Goal: Information Seeking & Learning: Learn about a topic

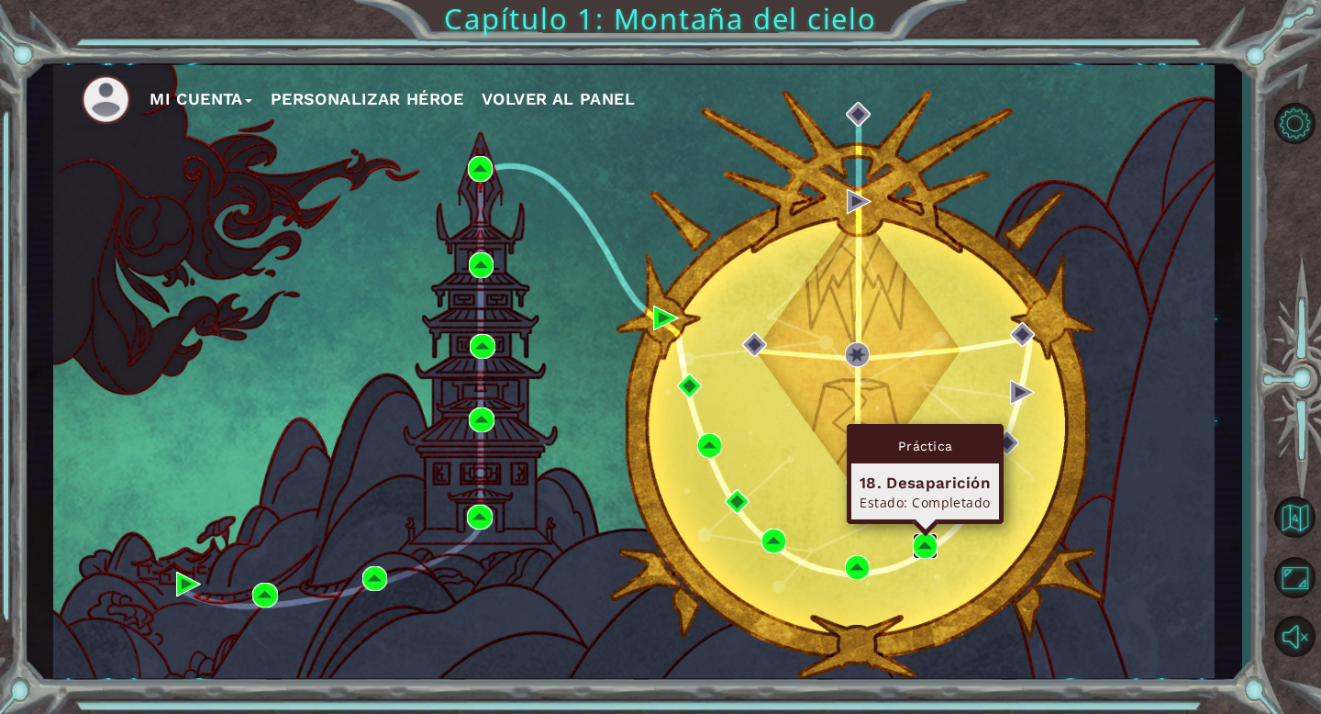
click at [919, 548] on img at bounding box center [925, 545] width 25 height 25
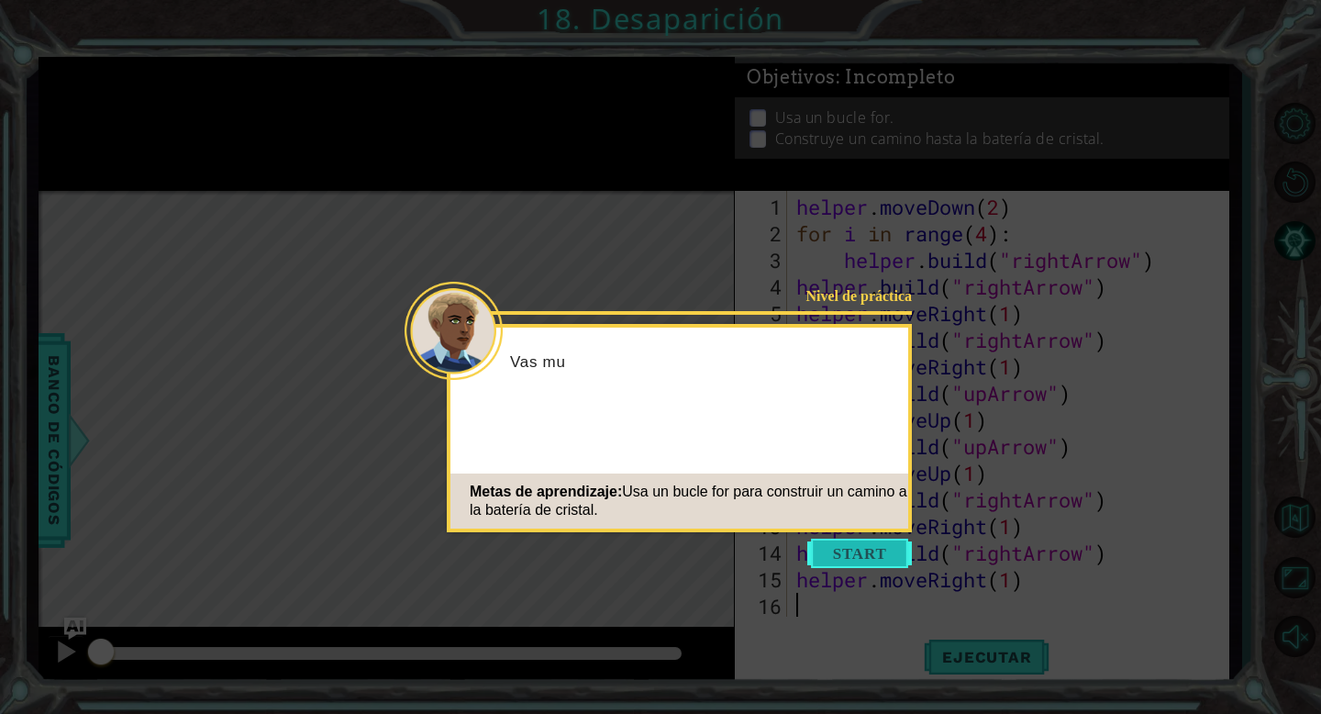
click at [875, 555] on button "Start" at bounding box center [859, 553] width 105 height 29
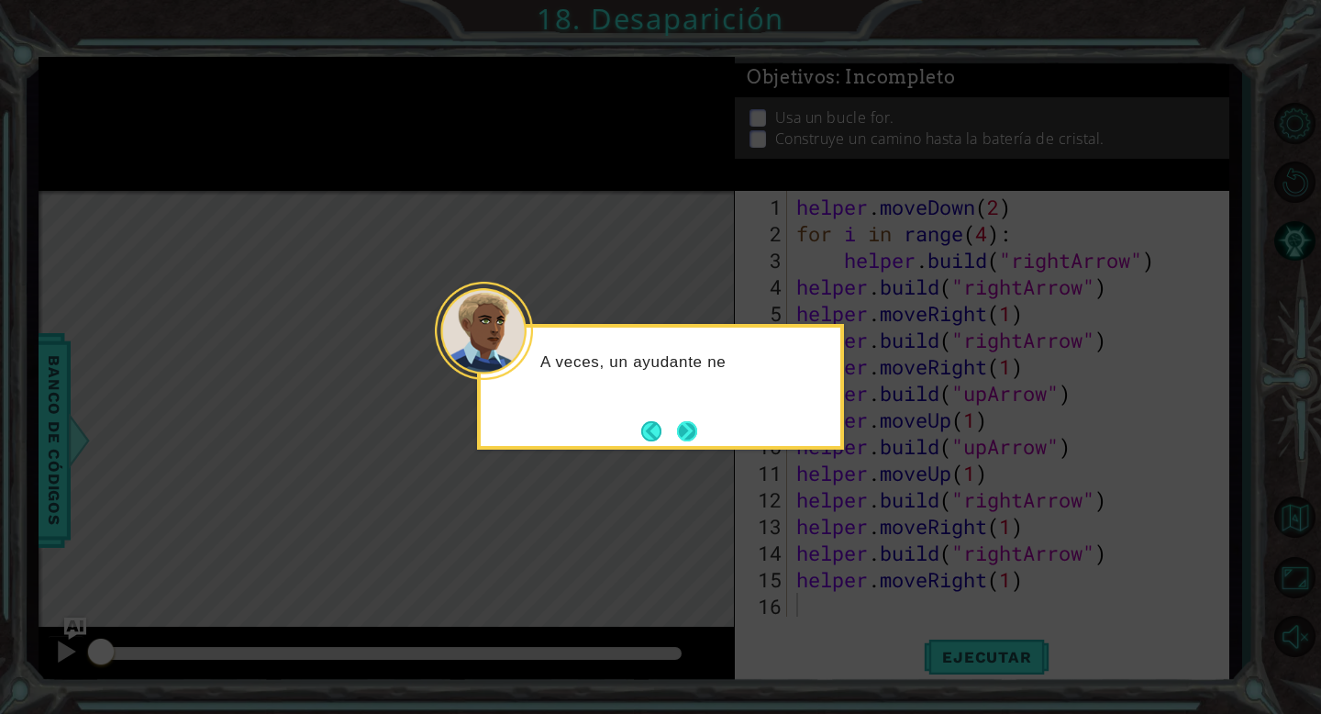
click at [692, 429] on button "Next" at bounding box center [687, 430] width 21 height 21
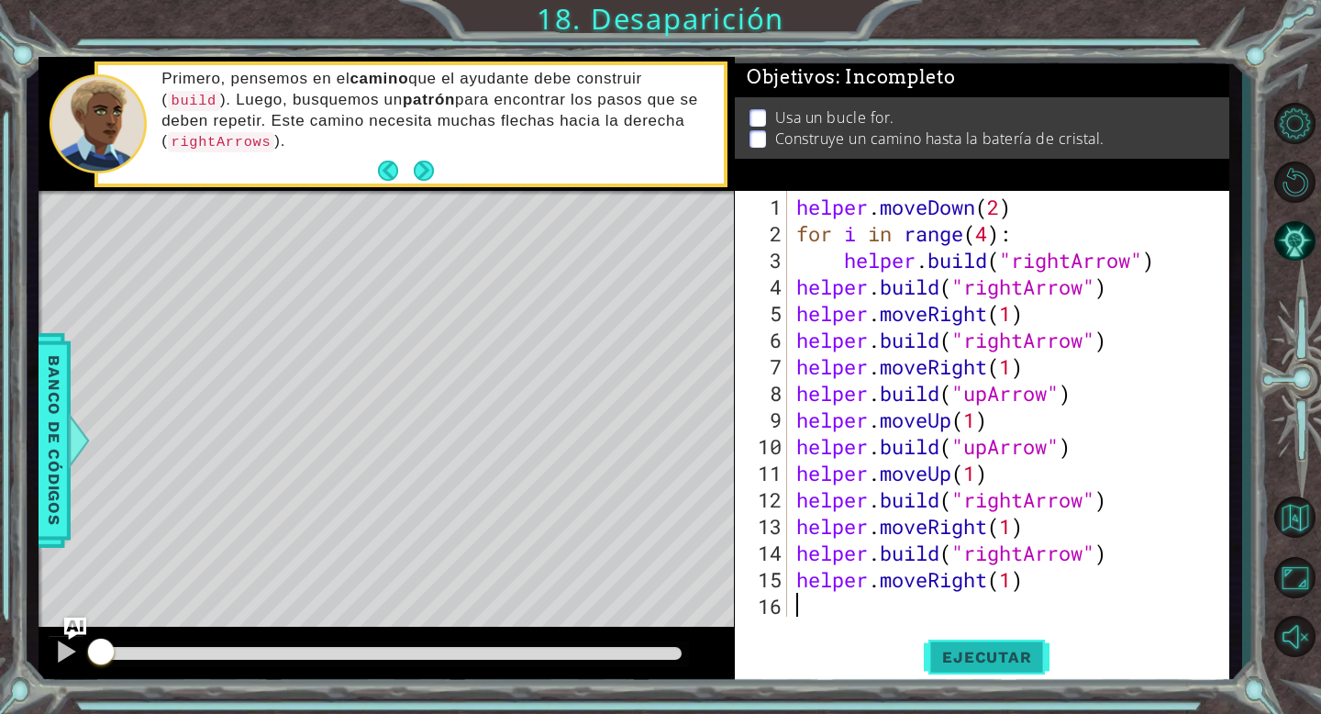
click at [955, 648] on span "Ejecutar" at bounding box center [987, 657] width 126 height 18
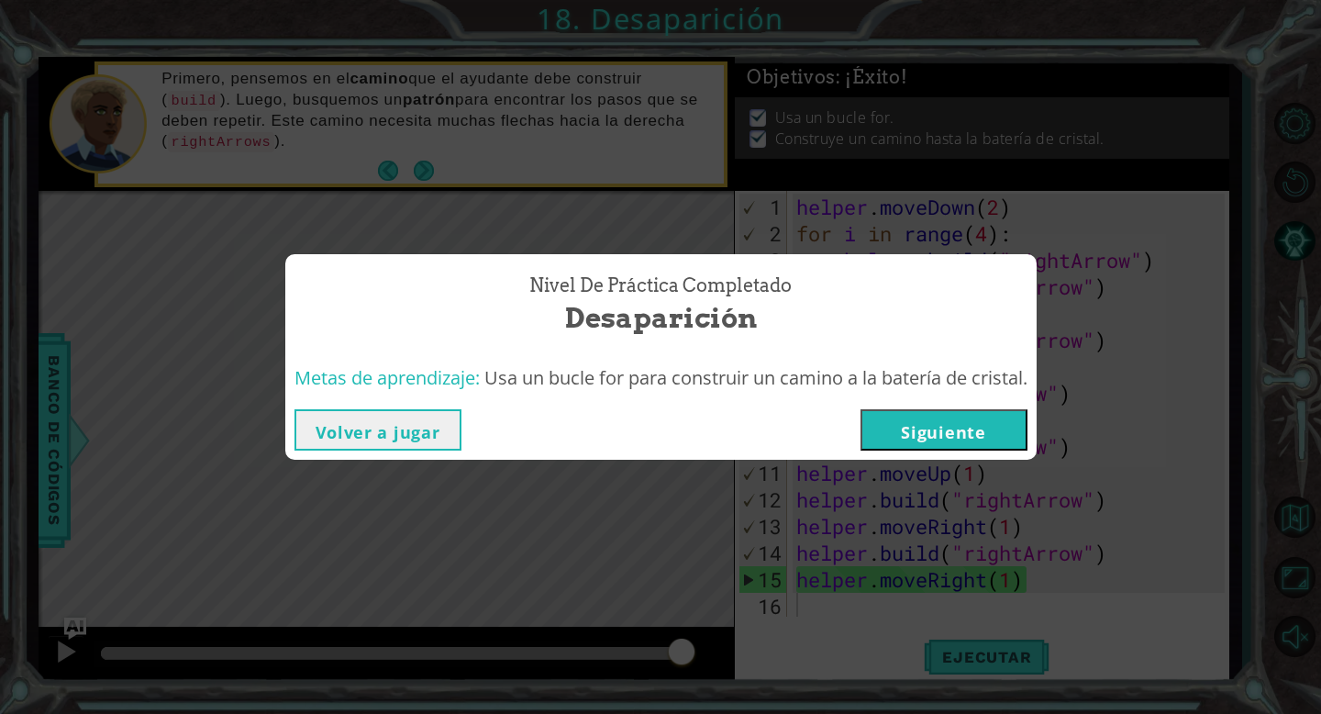
click at [399, 435] on button "Volver a jugar" at bounding box center [378, 429] width 167 height 41
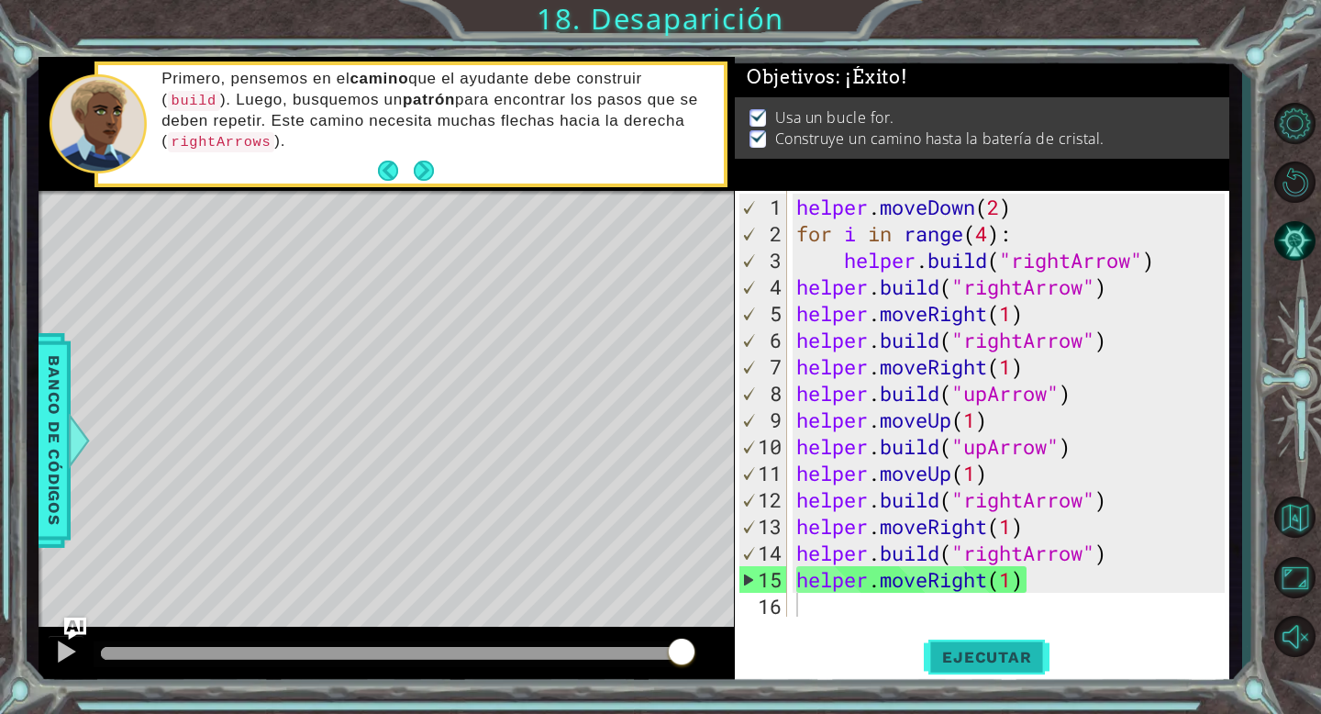
click at [959, 640] on button "Ejecutar" at bounding box center [987, 657] width 126 height 50
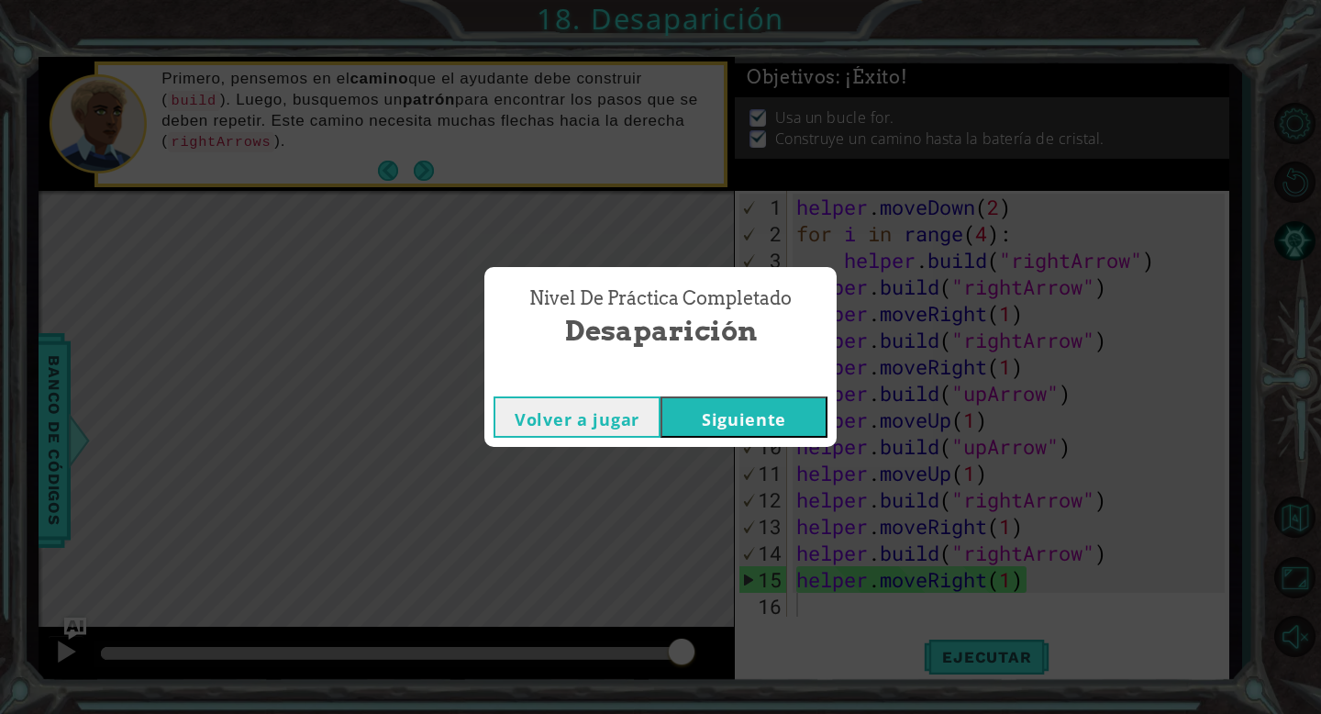
click at [750, 423] on button "Siguiente" at bounding box center [744, 416] width 167 height 41
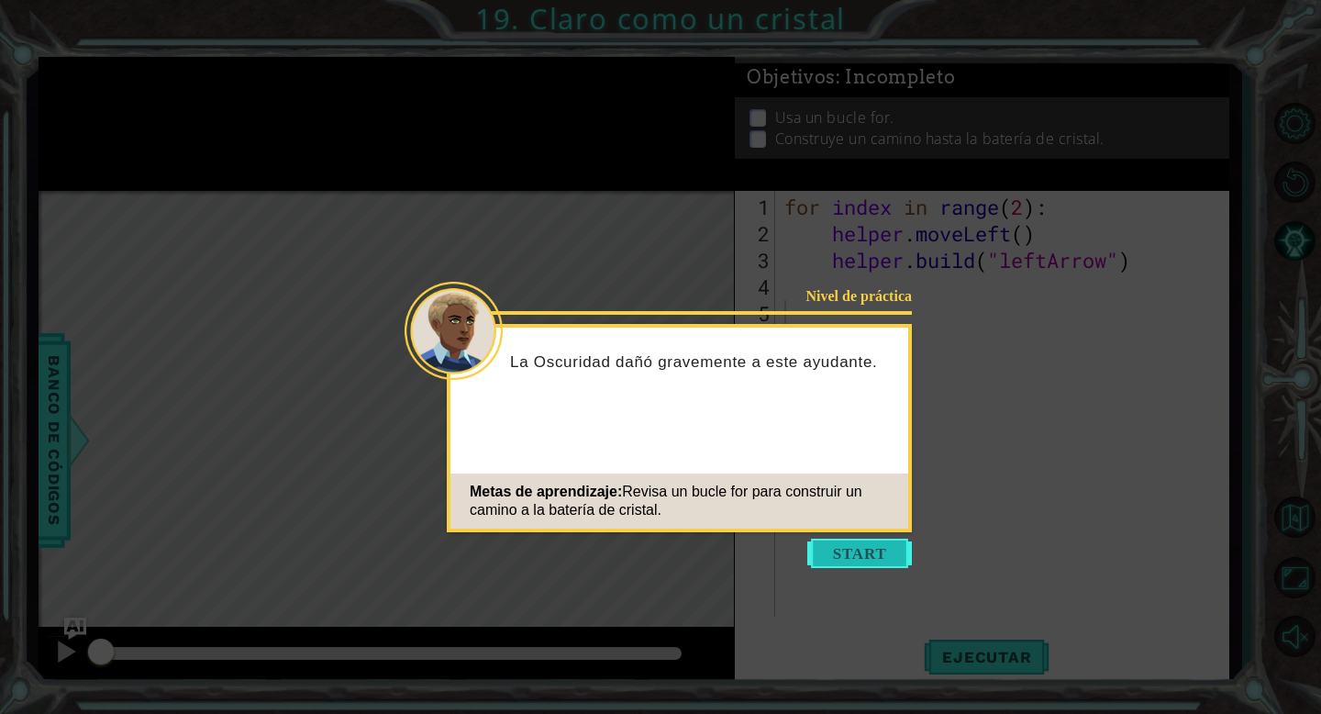
click at [880, 550] on button "Start" at bounding box center [859, 553] width 105 height 29
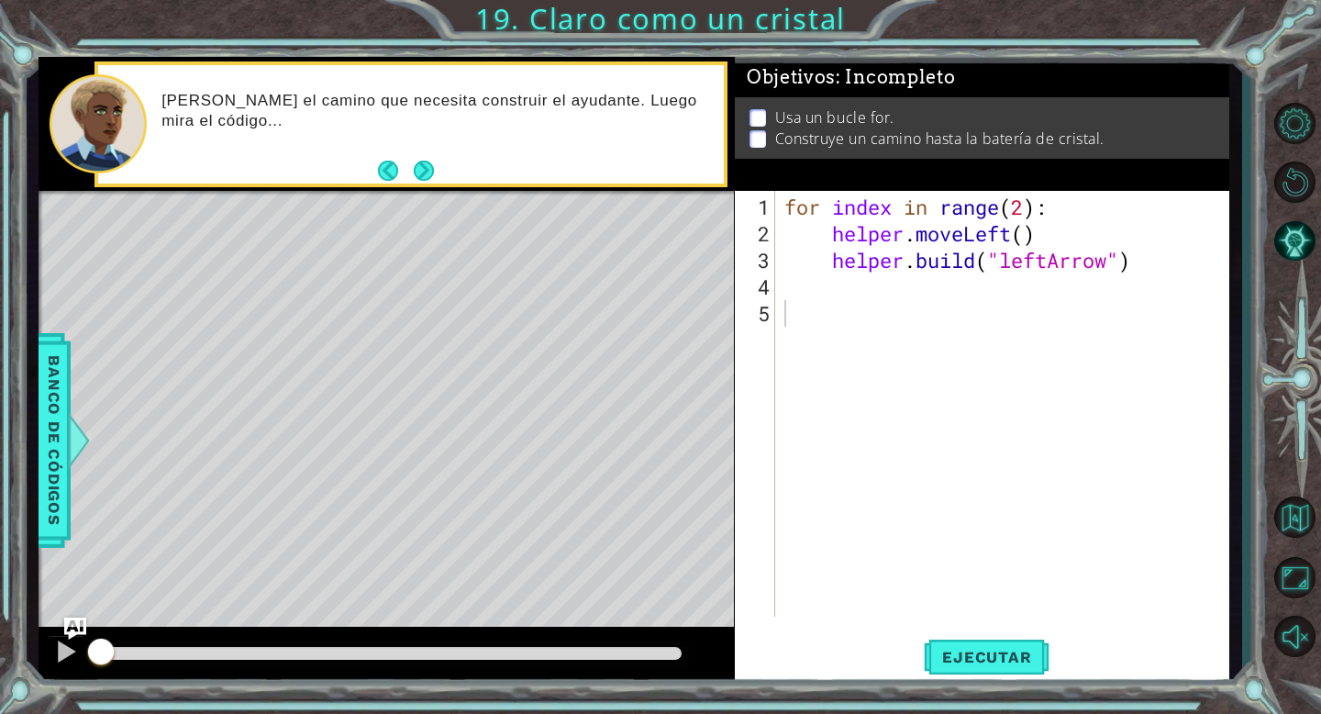
click at [636, 123] on p "[PERSON_NAME] el camino que necesita construir el ayudante. Luego mira el códig…" at bounding box center [436, 111] width 550 height 40
click at [1030, 207] on div "for index in range ( 2 ) : helper . moveLeft ( ) helper . build ( "leftArrow" )" at bounding box center [1007, 433] width 453 height 479
type textarea "for index in range(4):"
click at [974, 661] on span "Ejecutar" at bounding box center [987, 657] width 126 height 18
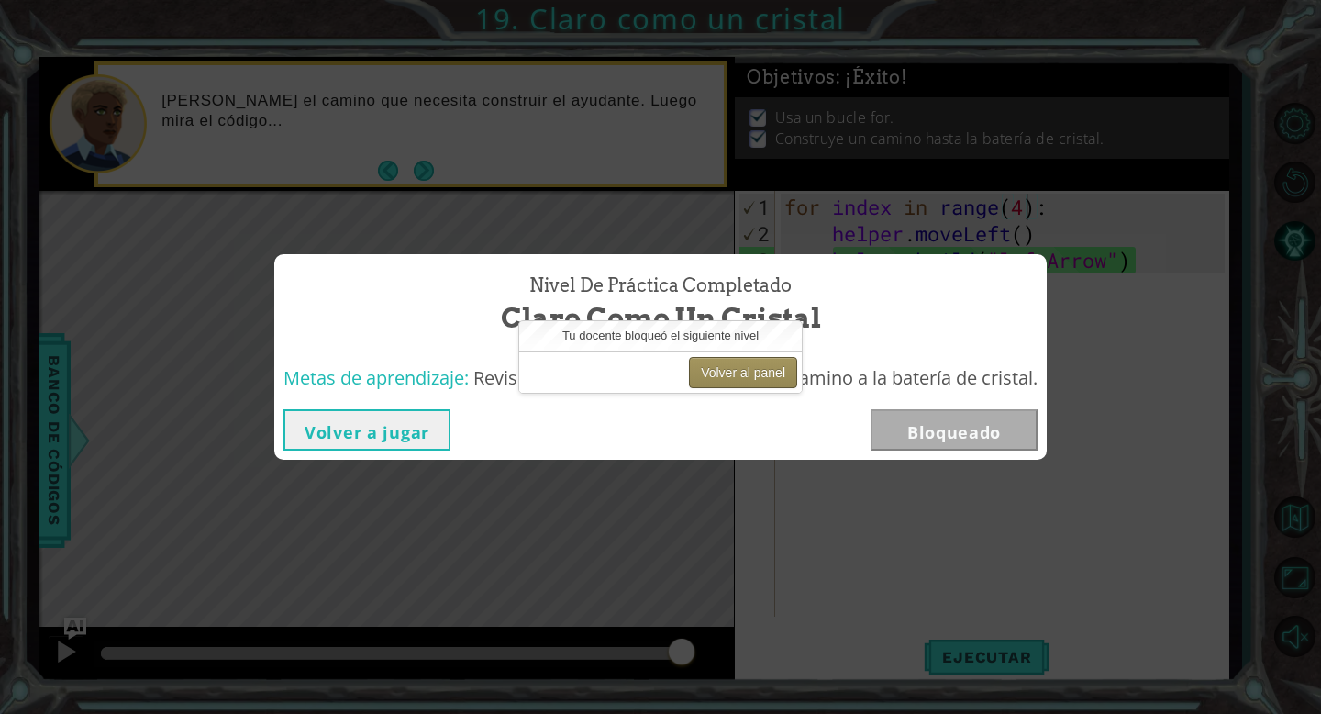
click at [711, 374] on button "Volver al panel" at bounding box center [743, 372] width 108 height 31
click at [723, 371] on button "Volver al panel" at bounding box center [743, 372] width 108 height 31
click at [385, 425] on button "Volver a jugar" at bounding box center [367, 429] width 167 height 41
